Goal: Task Accomplishment & Management: Complete application form

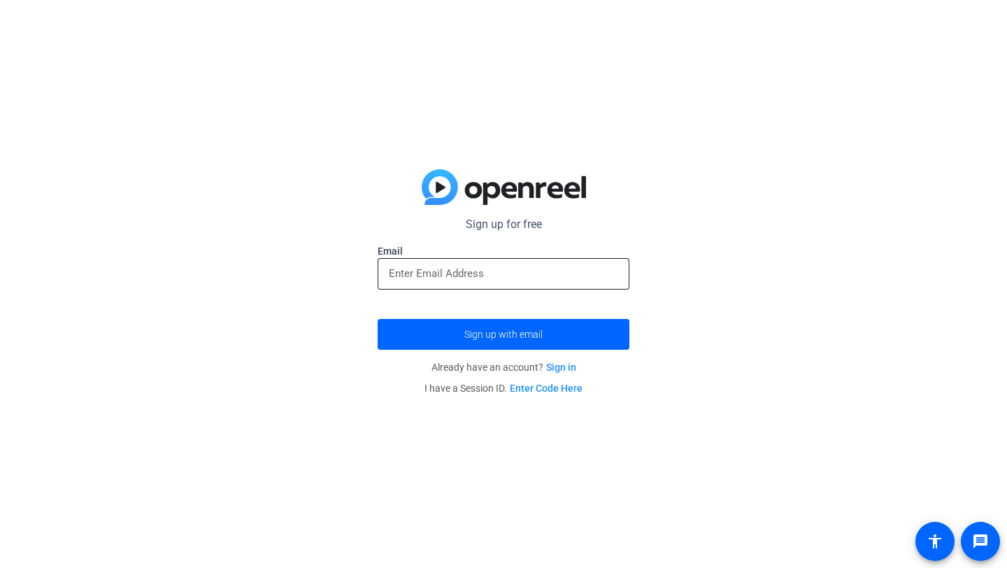
click at [502, 263] on div at bounding box center [503, 273] width 229 height 31
click at [501, 266] on input "email" at bounding box center [503, 273] width 229 height 17
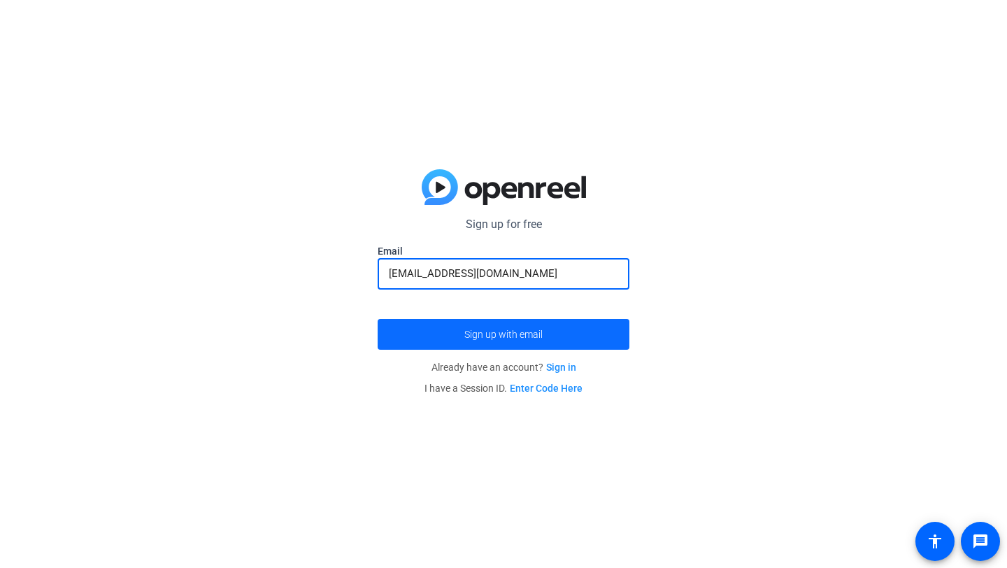
type input "[EMAIL_ADDRESS][DOMAIN_NAME]"
click at [571, 324] on span "submit" at bounding box center [504, 334] width 252 height 34
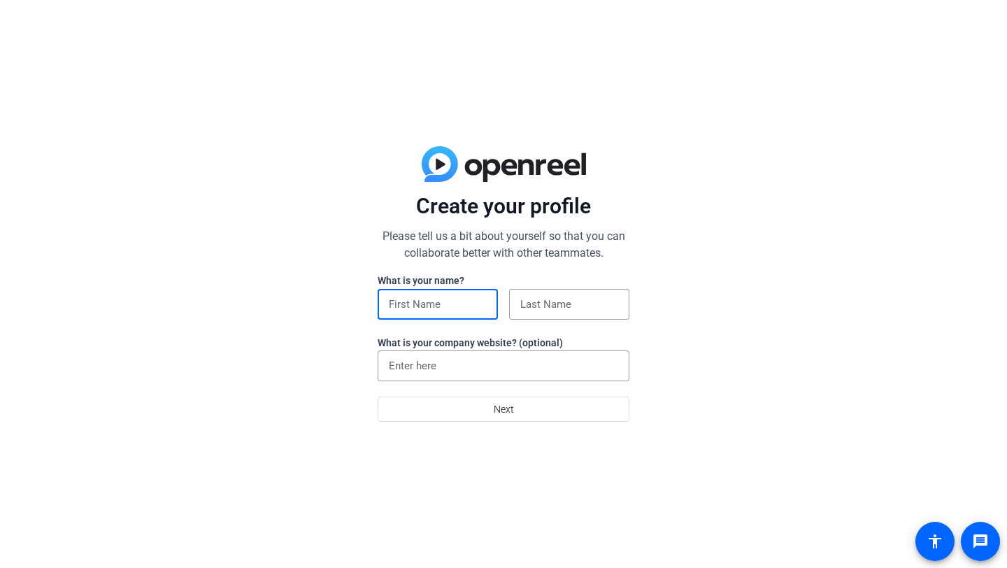
click at [463, 304] on input at bounding box center [438, 304] width 98 height 17
type input "Bradford"
click at [552, 305] on input at bounding box center [569, 304] width 98 height 17
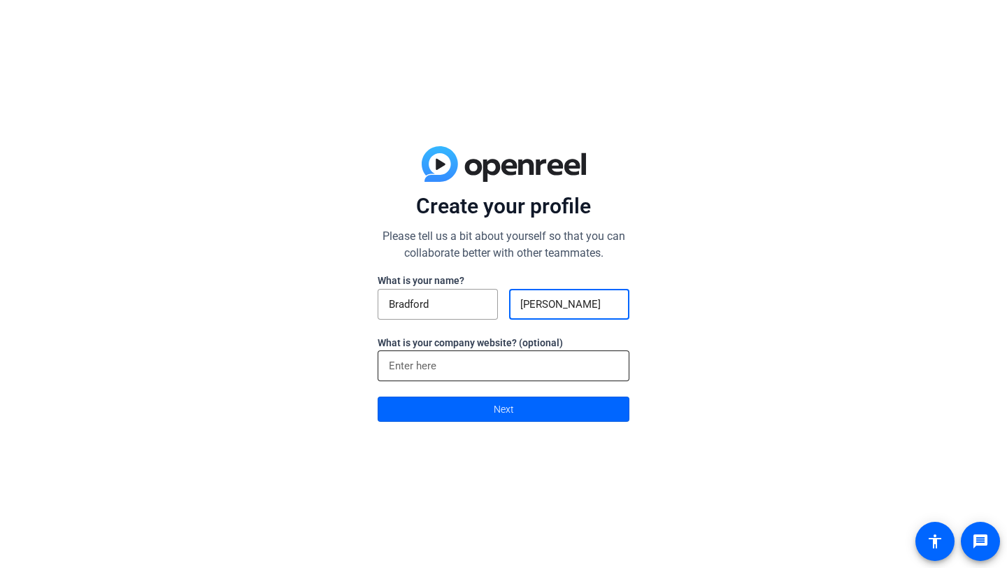
type input "Perkins"
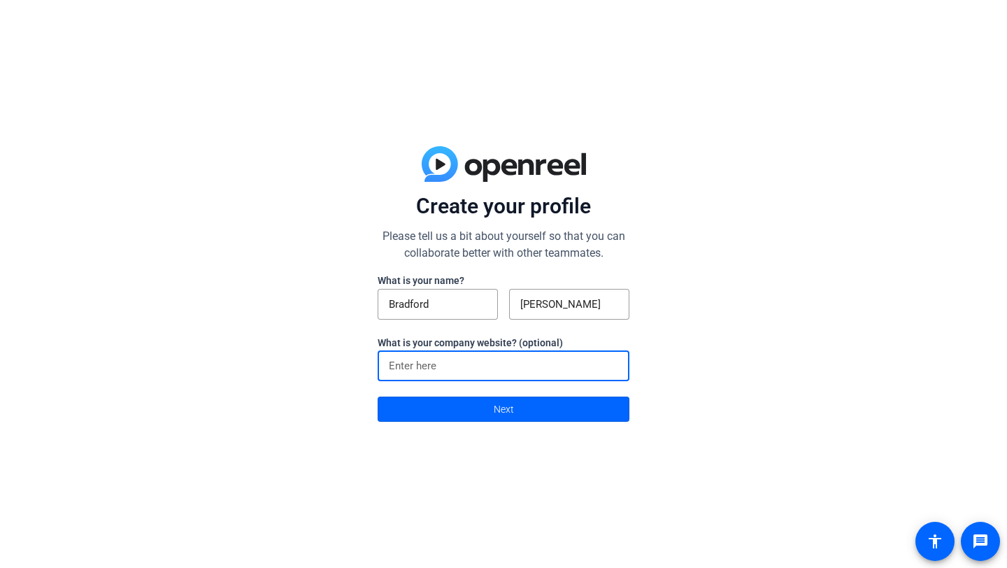
click at [549, 364] on input at bounding box center [503, 365] width 229 height 17
click at [546, 415] on span at bounding box center [503, 409] width 250 height 34
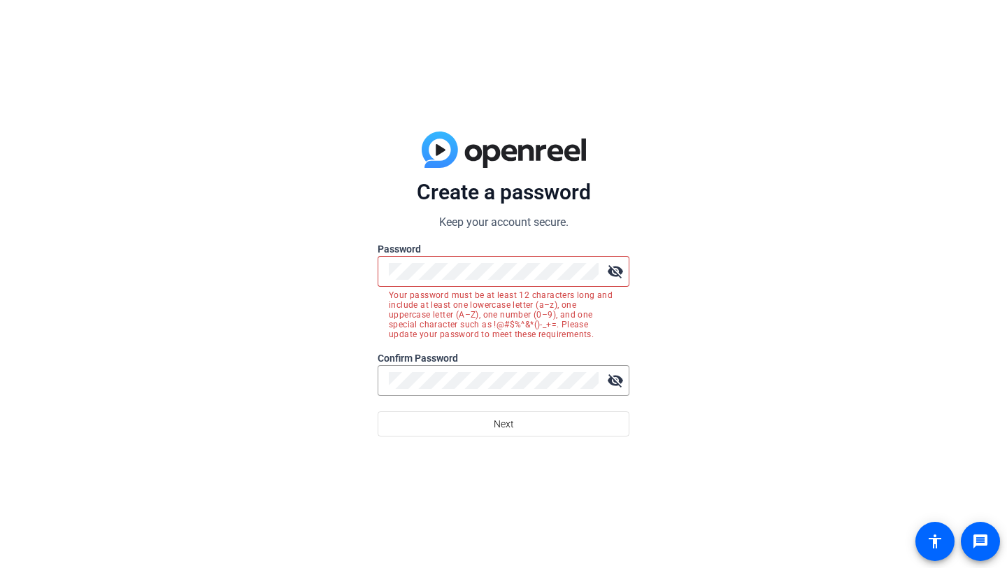
click at [611, 272] on mat-icon "visibility_off" at bounding box center [615, 271] width 28 height 28
click at [378, 411] on button "Next" at bounding box center [504, 423] width 252 height 25
click at [481, 423] on span at bounding box center [503, 424] width 250 height 34
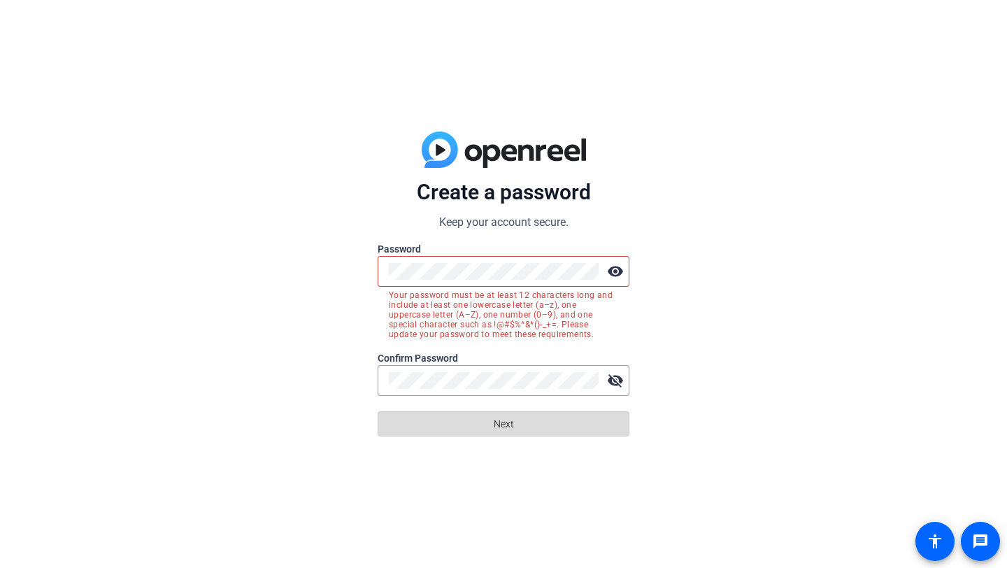
click at [481, 423] on span at bounding box center [503, 424] width 250 height 34
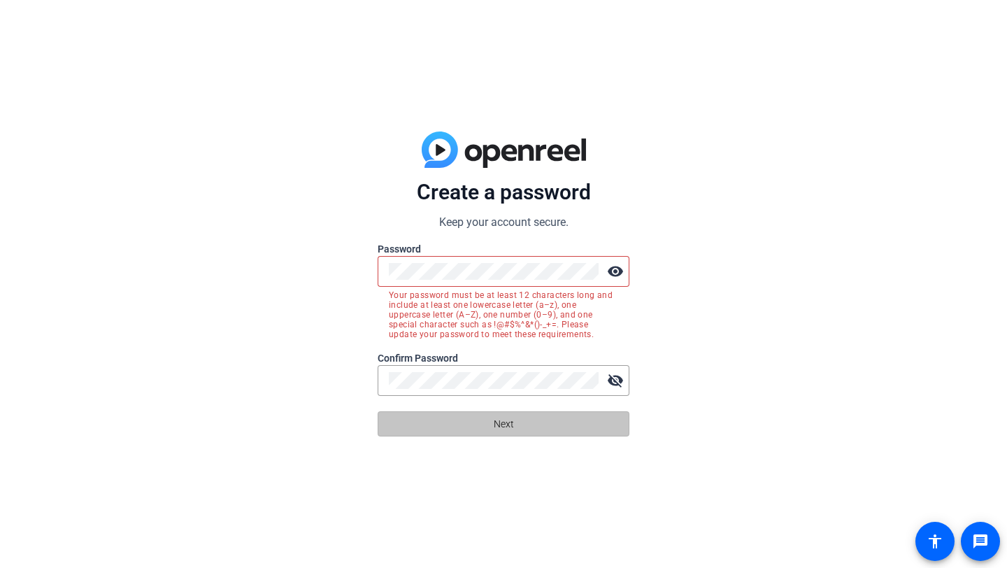
click at [481, 423] on span at bounding box center [503, 424] width 250 height 34
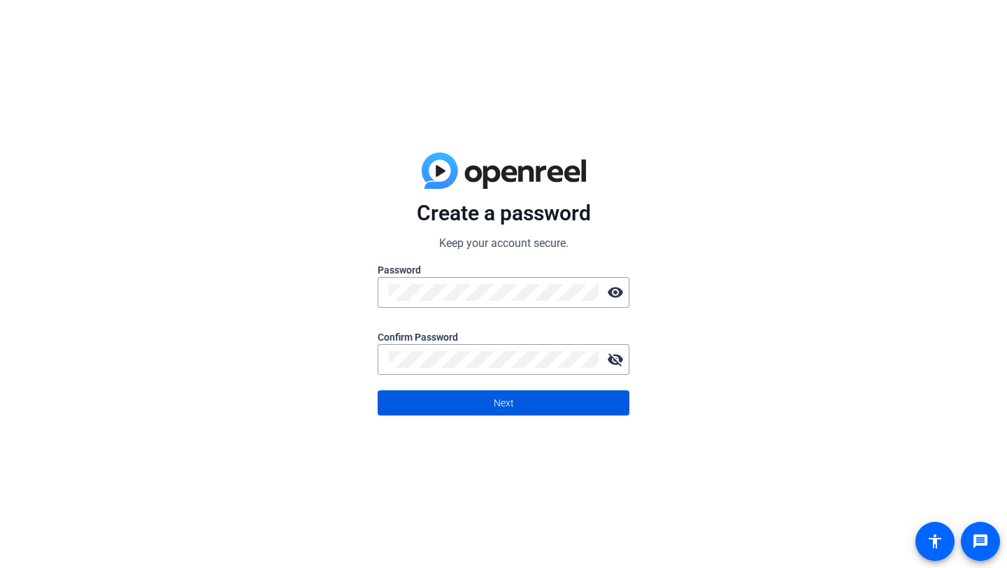
click at [602, 414] on span at bounding box center [503, 403] width 250 height 34
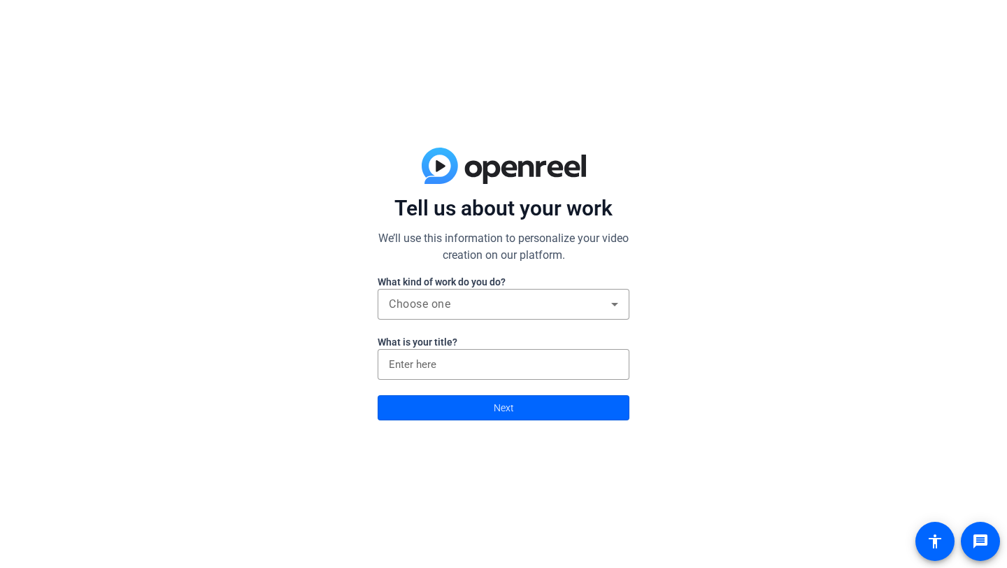
click at [446, 287] on label "What kind of work do you do?" at bounding box center [504, 282] width 252 height 14
click at [444, 295] on div "Choose one" at bounding box center [503, 304] width 229 height 31
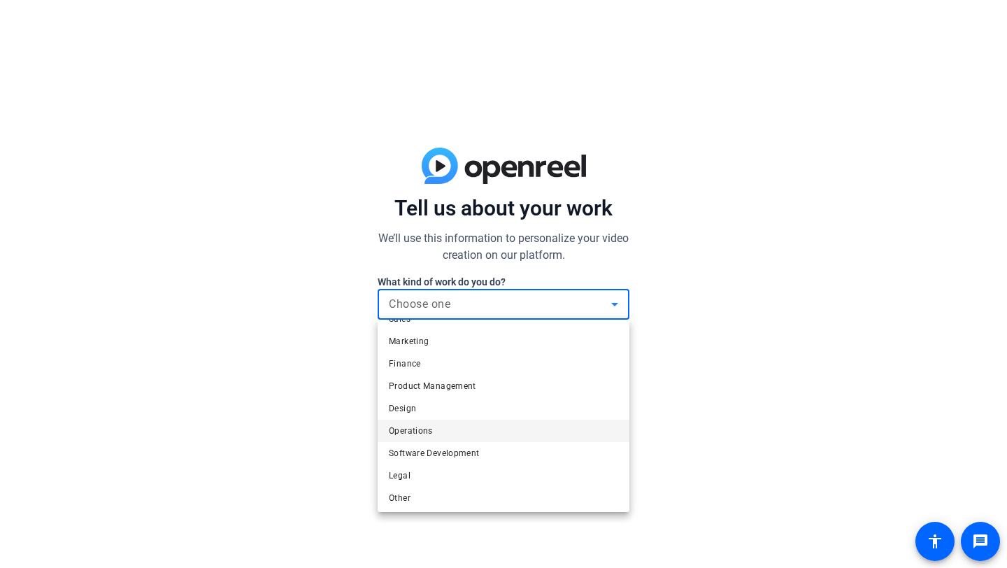
scroll to position [43, 0]
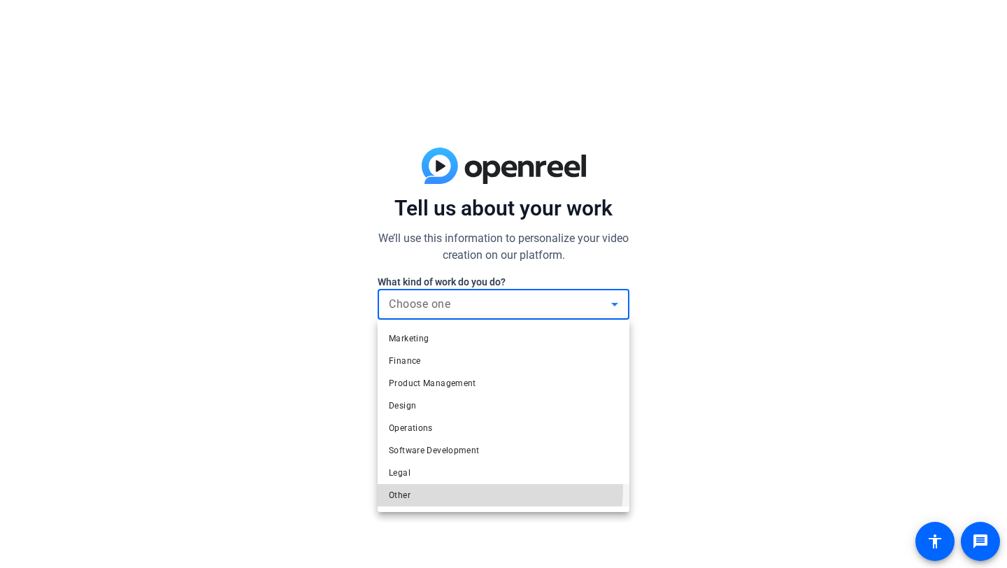
click at [460, 487] on mat-option "Other" at bounding box center [504, 495] width 252 height 22
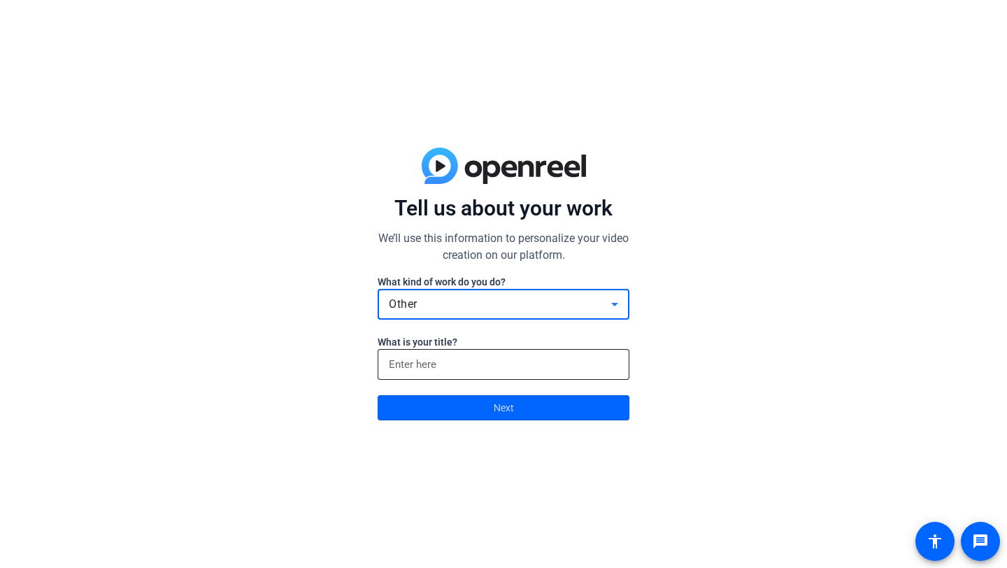
click at [439, 356] on input at bounding box center [503, 364] width 229 height 17
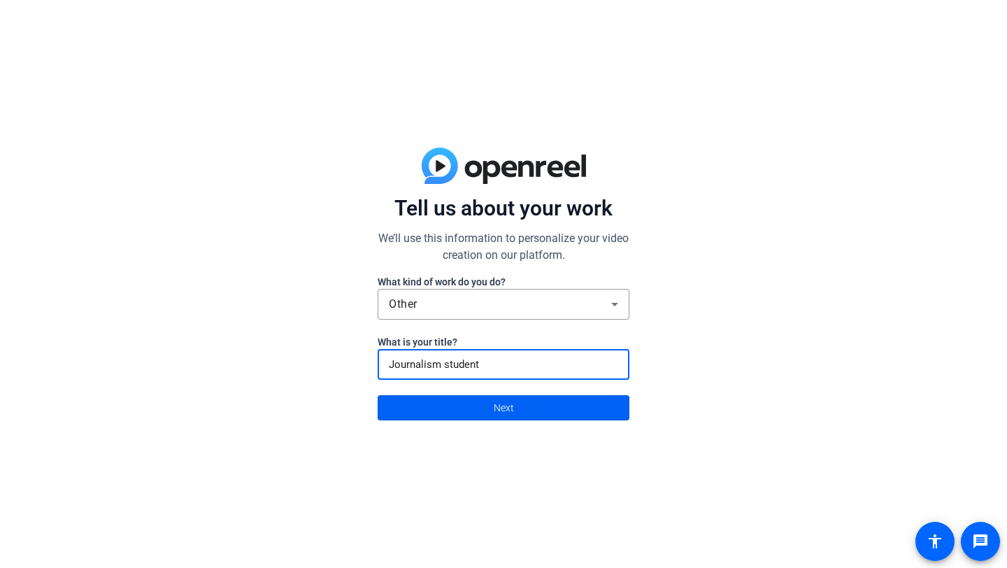
type input "Journalism student"
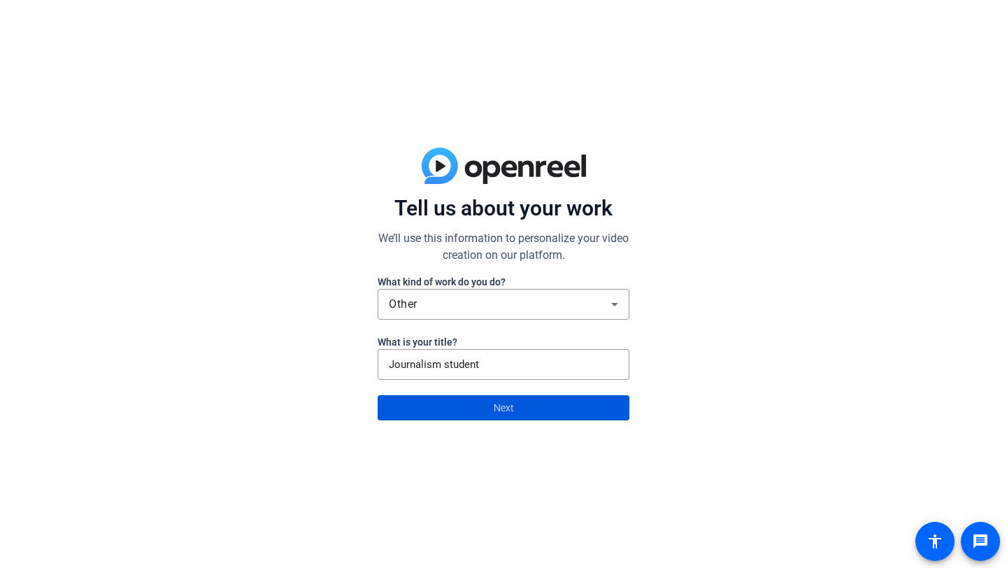
click at [497, 417] on span "Next" at bounding box center [504, 407] width 20 height 27
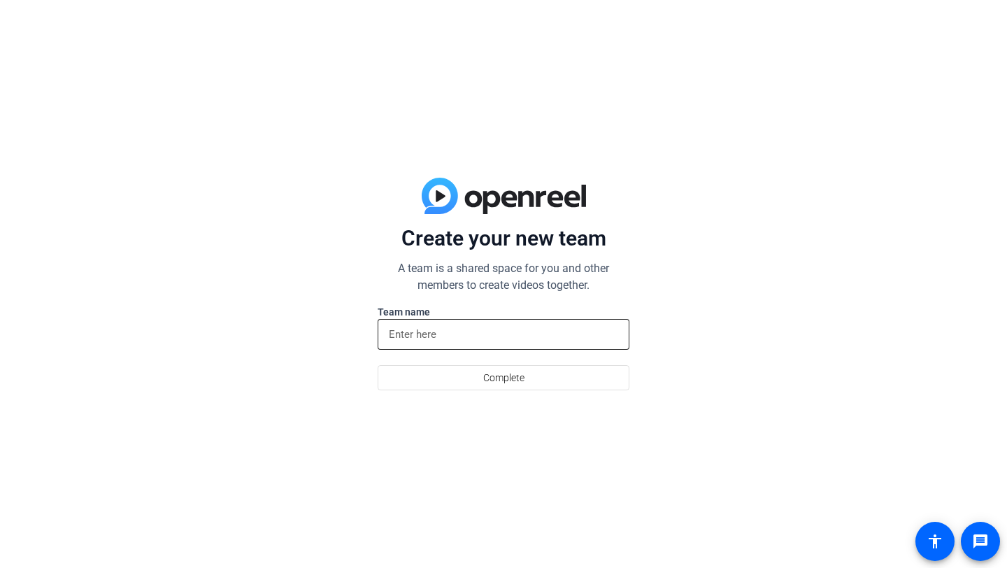
click at [473, 322] on div at bounding box center [503, 334] width 229 height 31
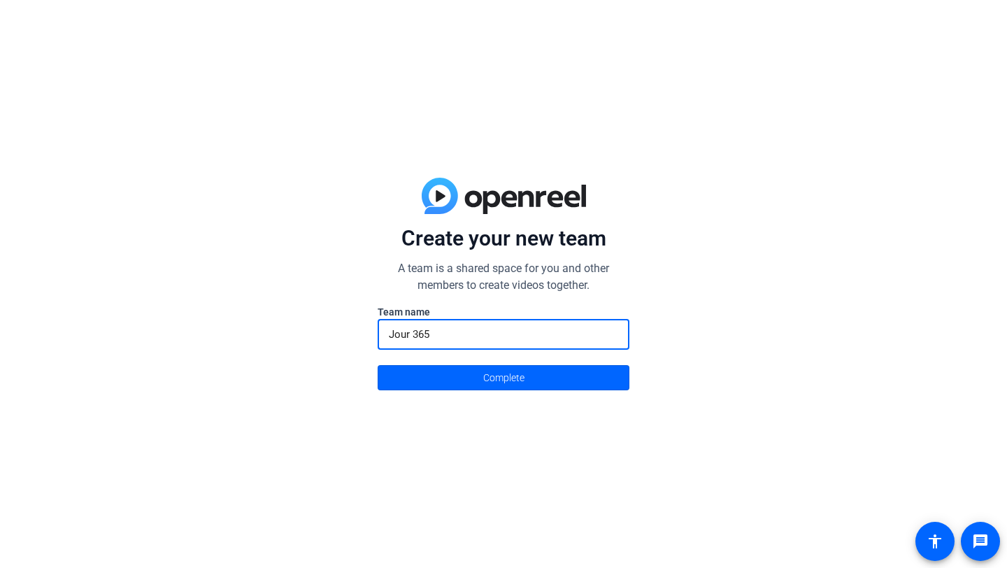
type input "Jour 365"
click at [378, 365] on button "Complete" at bounding box center [504, 377] width 252 height 25
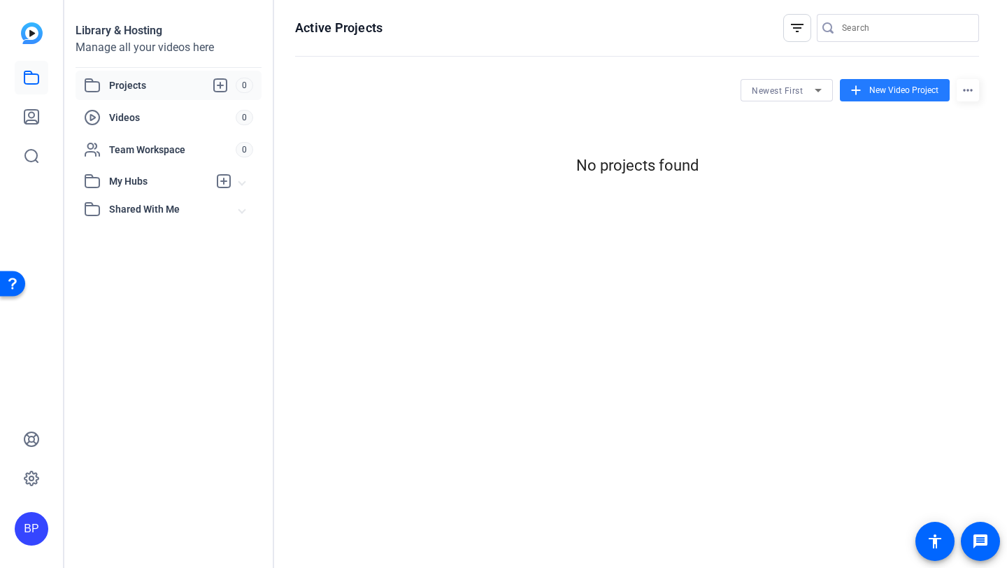
click at [852, 96] on mat-icon "add" at bounding box center [855, 89] width 15 height 15
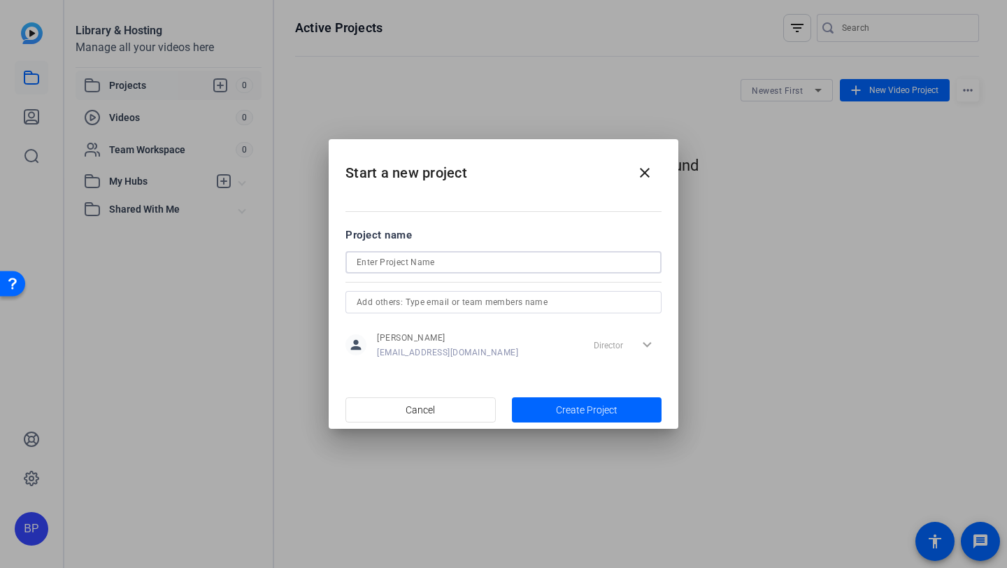
click at [522, 265] on input at bounding box center [504, 262] width 294 height 17
type input "Perkins - UM baseball"
click at [613, 415] on span "Create Project" at bounding box center [587, 410] width 62 height 15
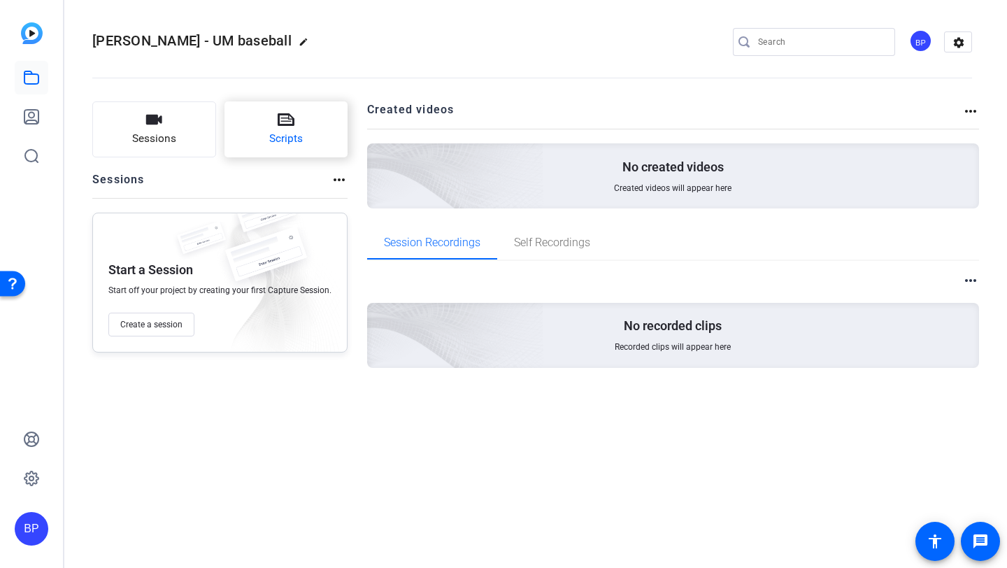
click at [275, 133] on span "Scripts" at bounding box center [286, 139] width 34 height 16
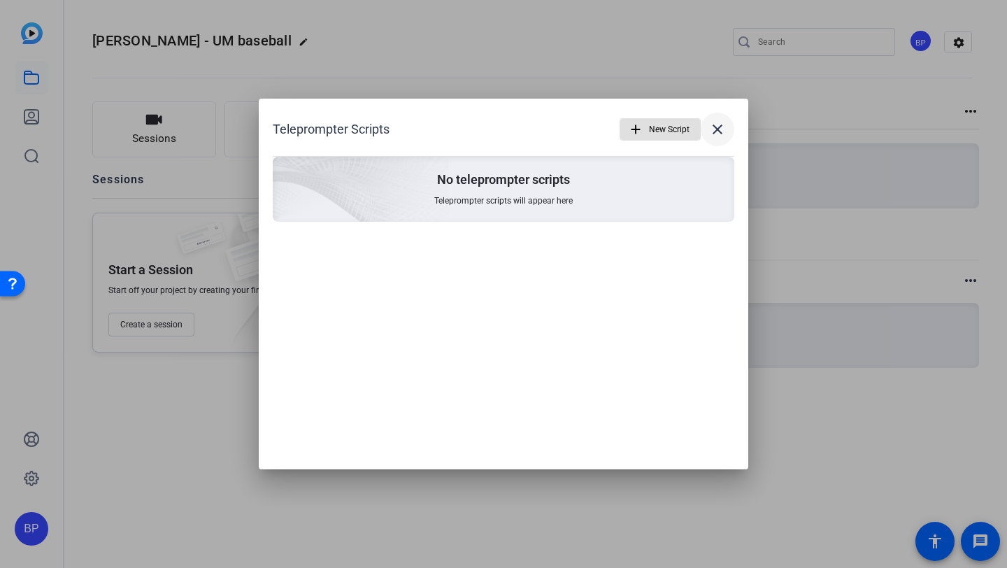
click at [711, 124] on mat-icon "close" at bounding box center [717, 129] width 17 height 17
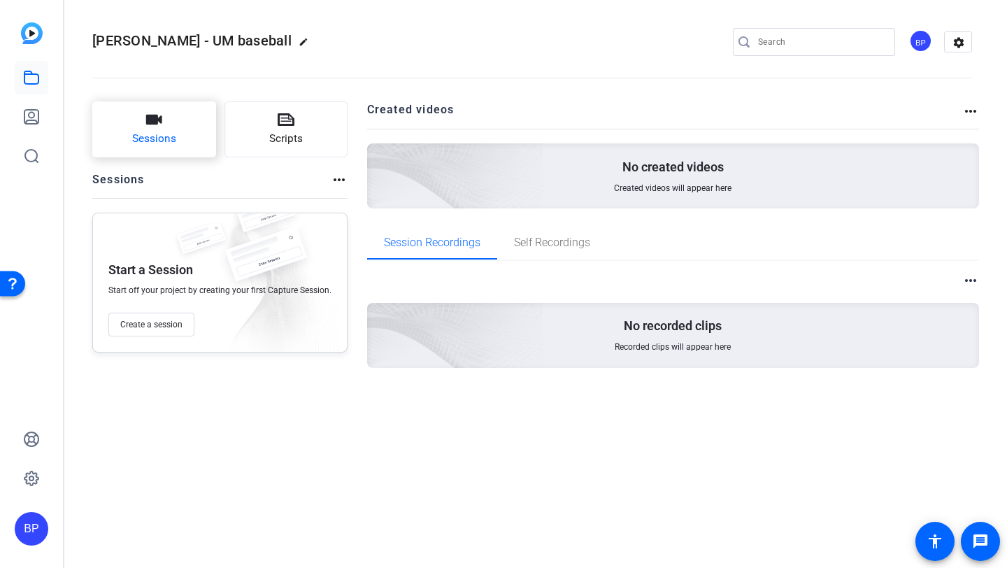
click at [151, 112] on icon "button" at bounding box center [153, 119] width 17 height 17
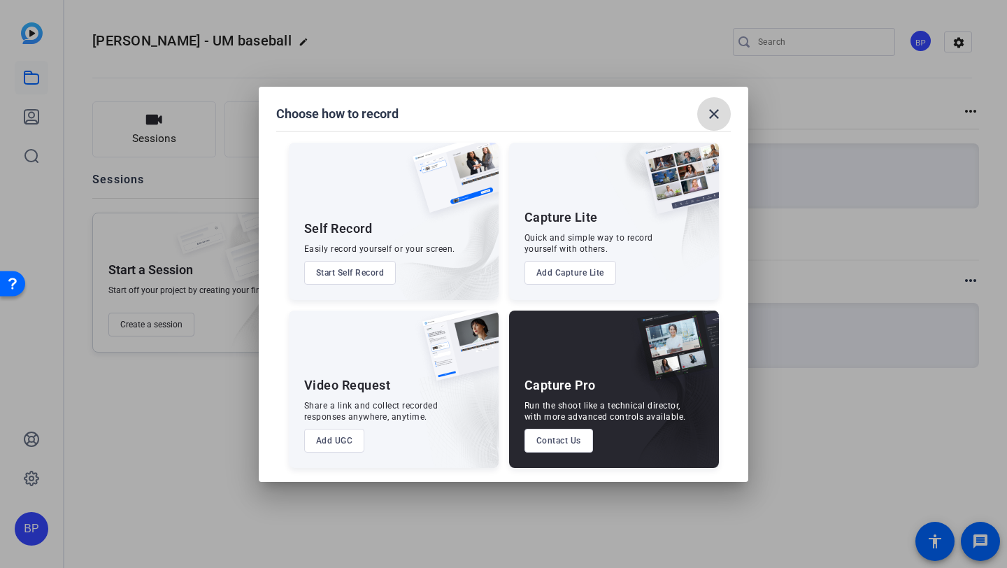
click at [723, 126] on span at bounding box center [714, 114] width 34 height 34
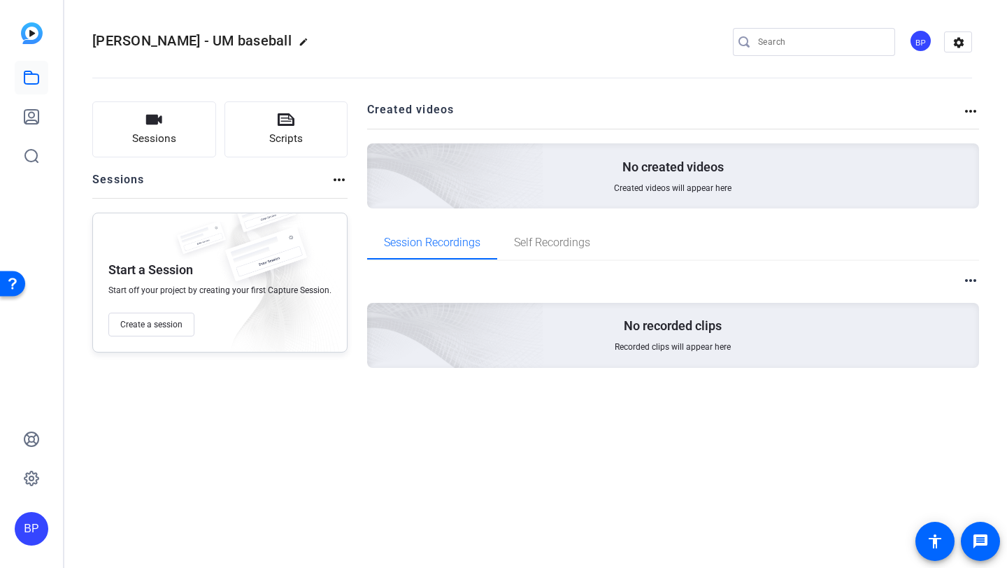
click at [670, 173] on p "No created videos" at bounding box center [672, 167] width 101 height 17
click at [341, 188] on mat-icon "more_horiz" at bounding box center [339, 179] width 17 height 17
click at [341, 189] on div "View Archived Sessions" at bounding box center [386, 201] width 117 height 24
click at [575, 247] on span "Self Recordings" at bounding box center [552, 242] width 76 height 11
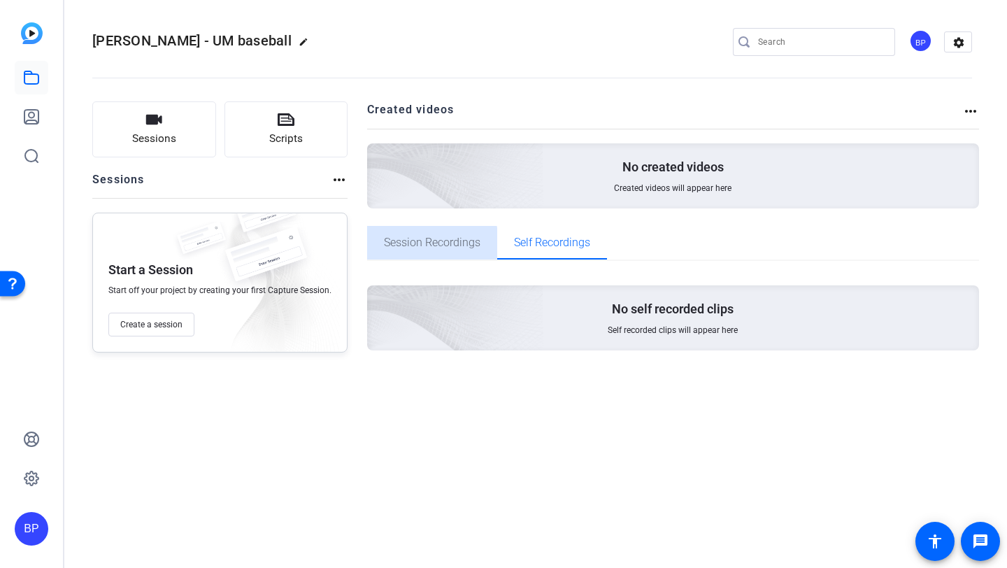
click at [424, 245] on span "Session Recordings" at bounding box center [432, 242] width 96 height 11
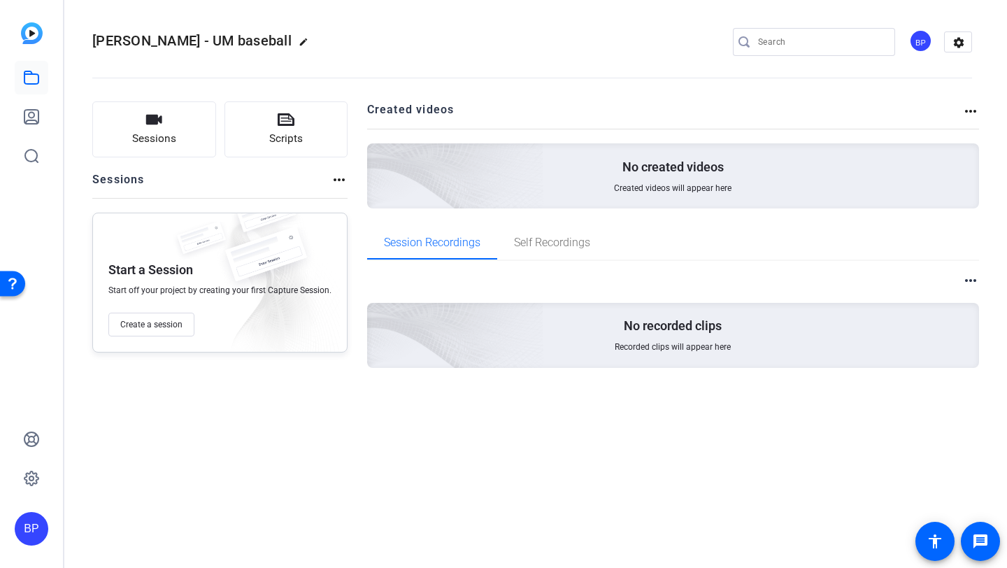
click at [412, 106] on h2 "Created videos" at bounding box center [665, 114] width 596 height 27
click at [958, 40] on mat-icon "settings" at bounding box center [958, 42] width 28 height 21
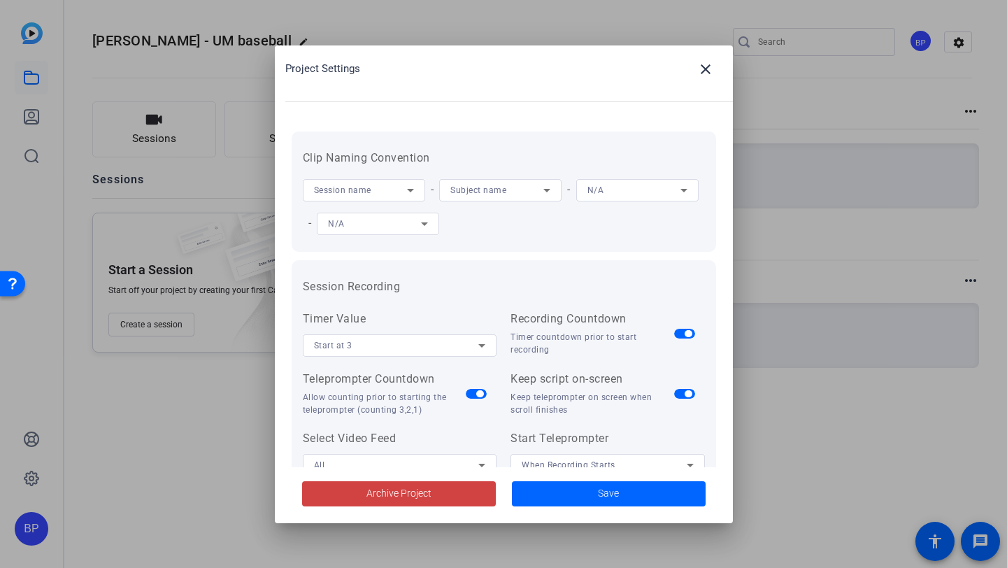
click at [684, 62] on div "Project Settings close" at bounding box center [508, 69] width 447 height 34
click at [686, 62] on div "Project Settings close" at bounding box center [508, 69] width 447 height 34
click at [700, 71] on mat-icon "close" at bounding box center [705, 69] width 17 height 17
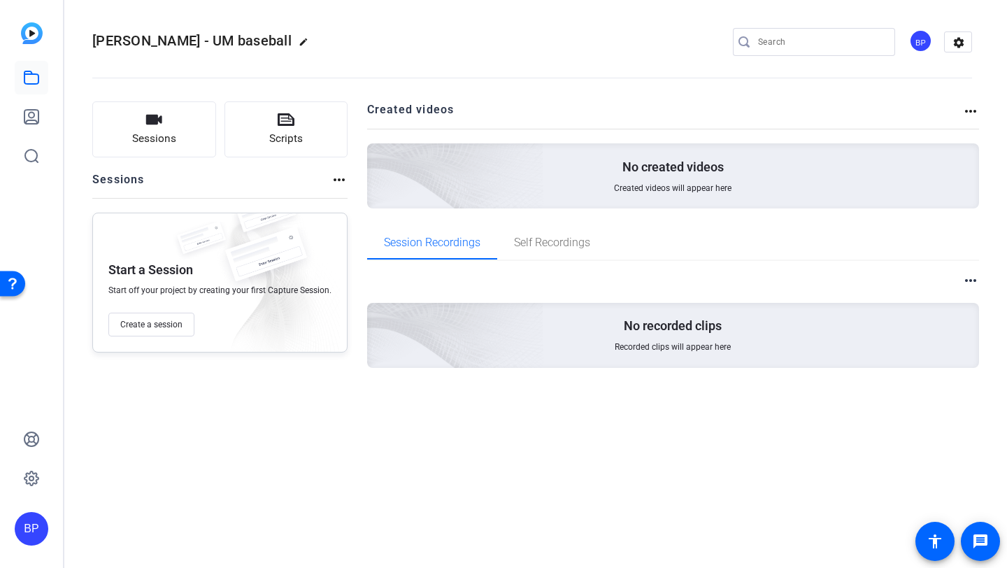
drag, startPoint x: 14, startPoint y: 31, endPoint x: 28, endPoint y: 38, distance: 16.0
click at [14, 31] on div "BP" at bounding box center [31, 284] width 63 height 568
click at [28, 38] on img at bounding box center [32, 33] width 22 height 22
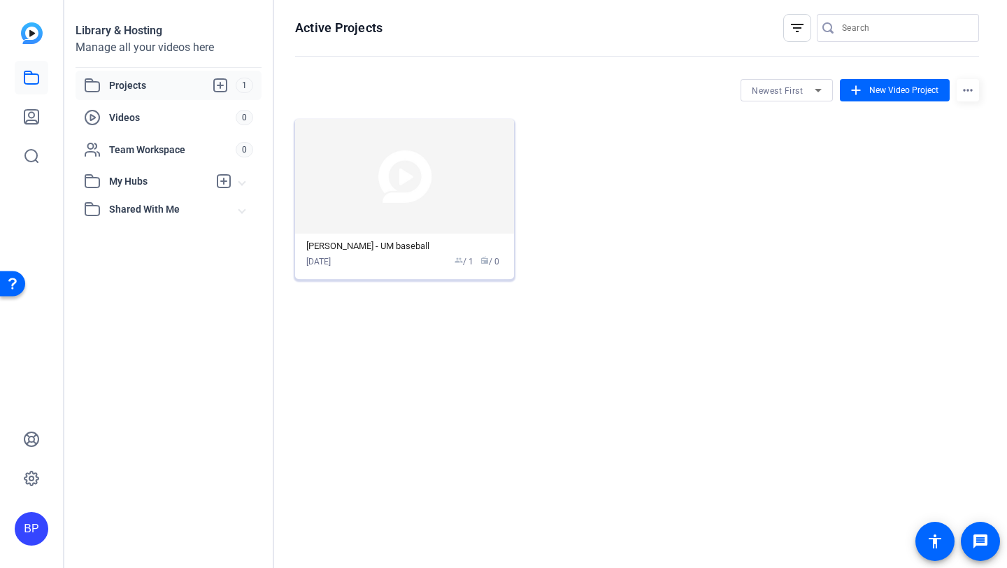
click at [430, 171] on img at bounding box center [404, 176] width 219 height 115
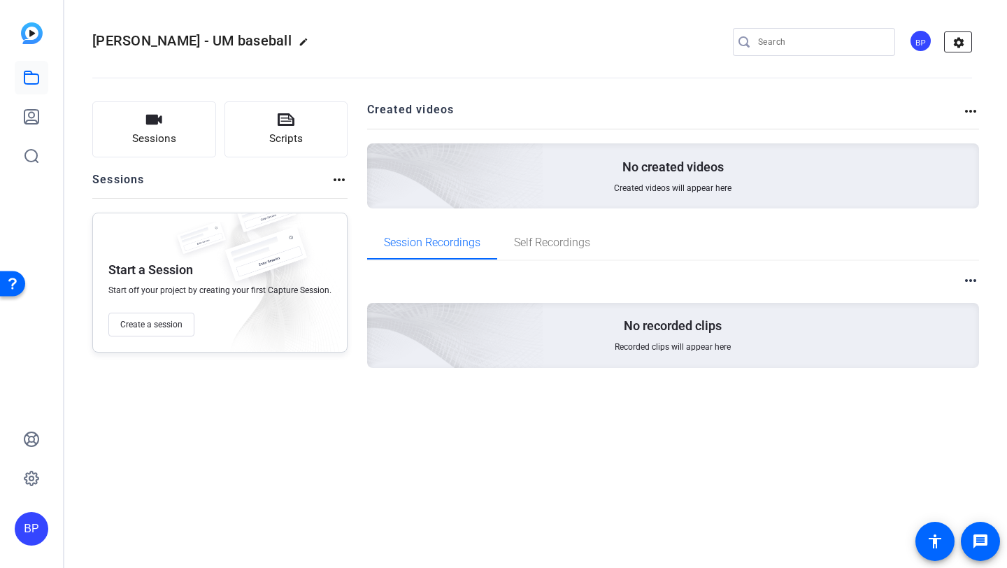
click at [965, 48] on mat-icon "settings" at bounding box center [958, 42] width 28 height 21
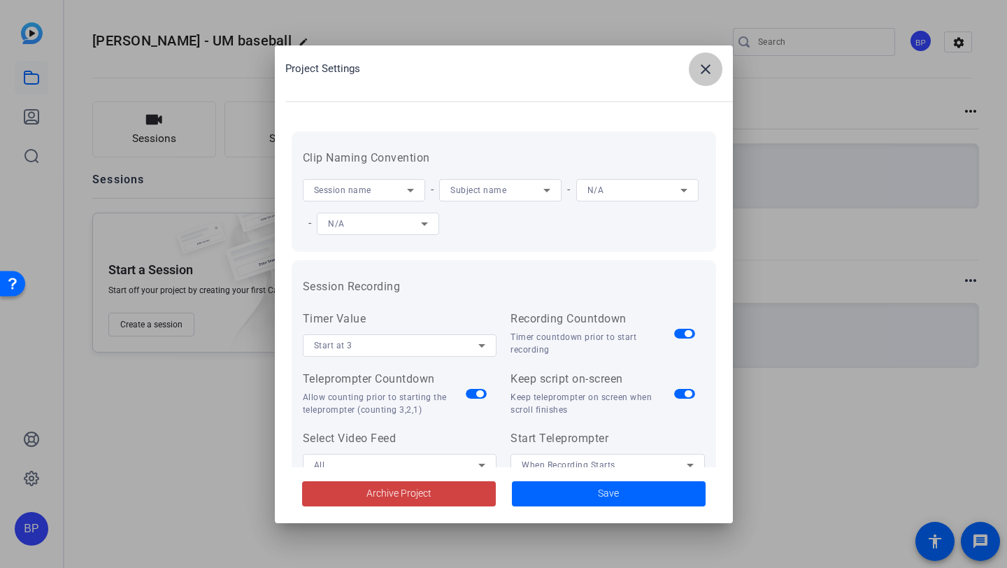
click at [697, 71] on mat-icon "close" at bounding box center [705, 69] width 17 height 17
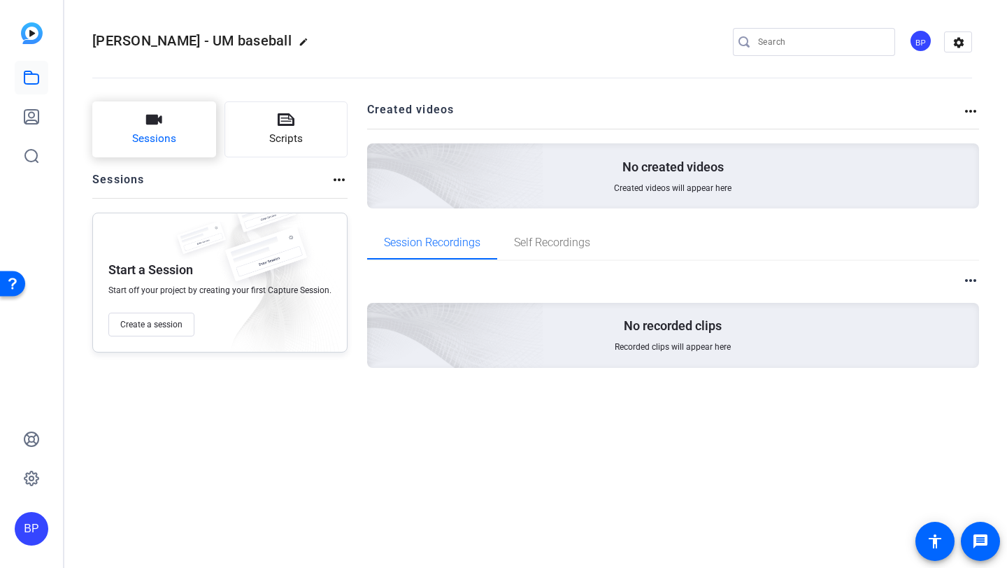
click at [175, 134] on button "Sessions" at bounding box center [154, 129] width 124 height 56
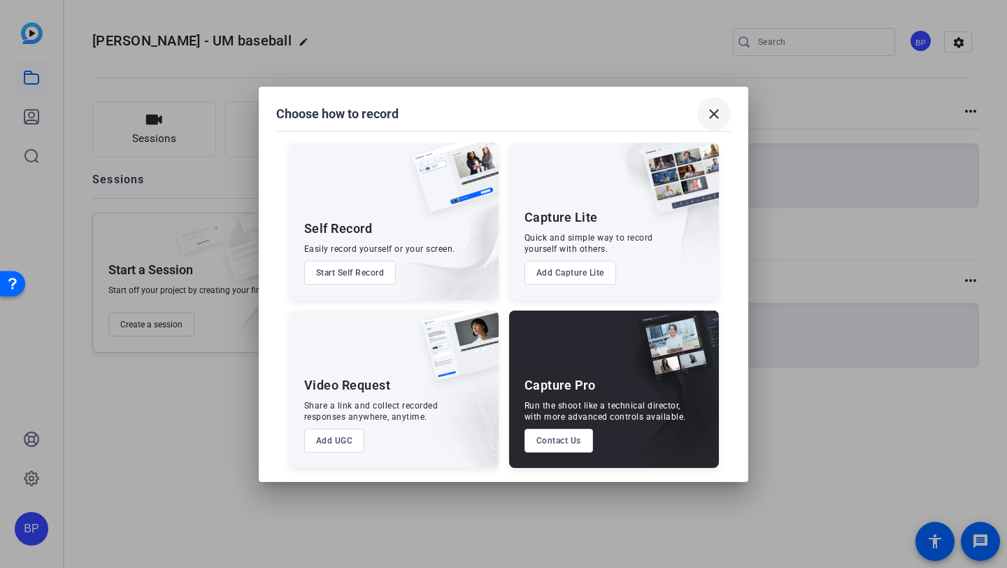
click at [721, 113] on mat-icon "close" at bounding box center [713, 114] width 17 height 17
